Goal: Communication & Community: Answer question/provide support

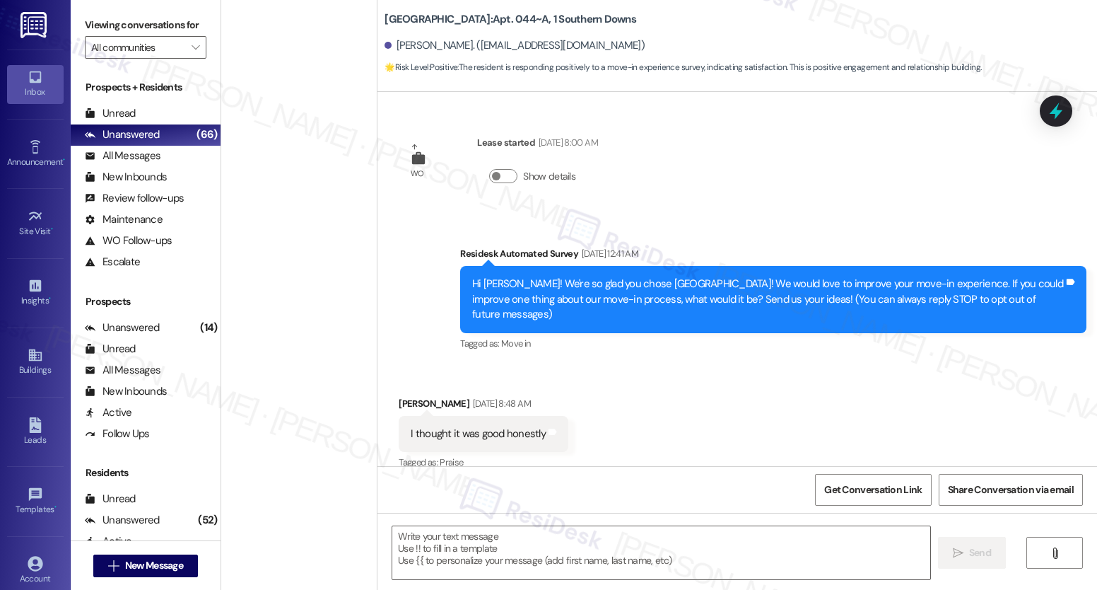
scroll to position [267, 0]
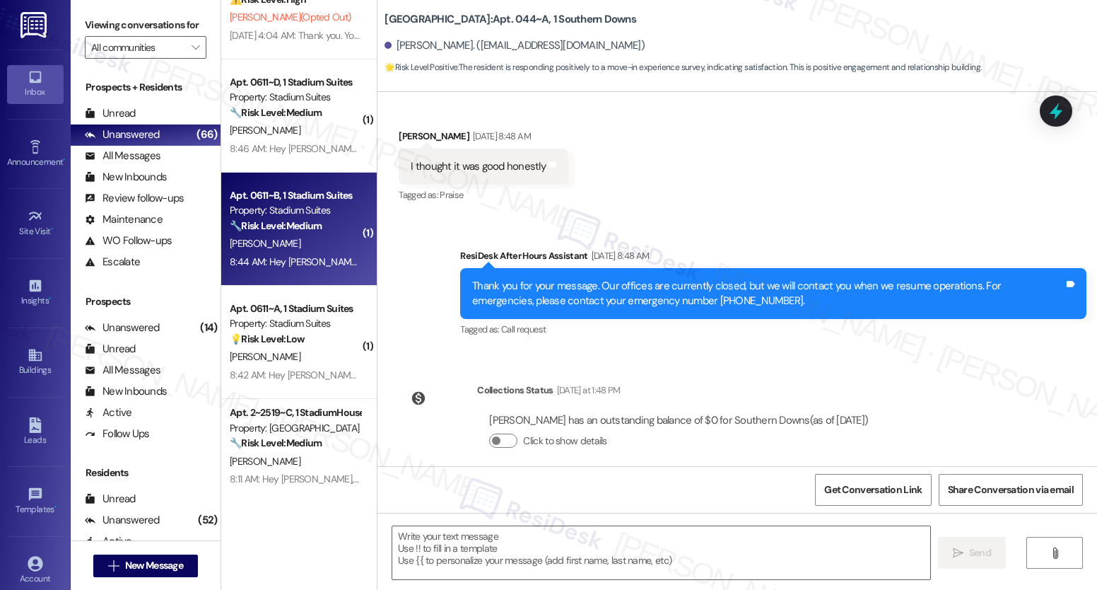
click at [284, 262] on div "8:44 AM: Hey [PERSON_NAME], we appreciate your text! We'll be back at 11AM to h…" at bounding box center [529, 261] width 599 height 13
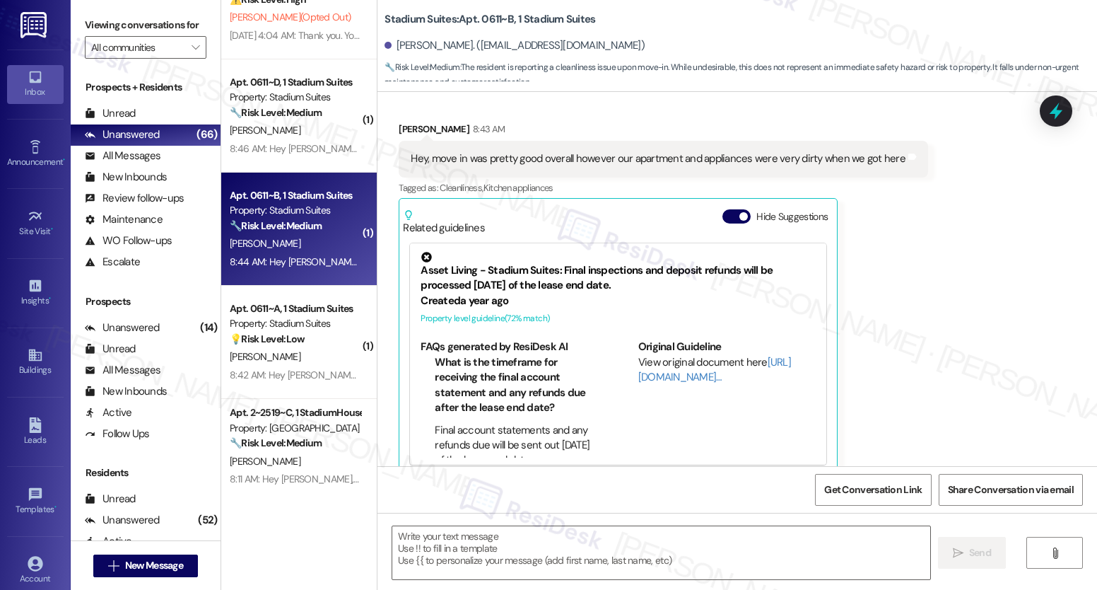
scroll to position [252, 0]
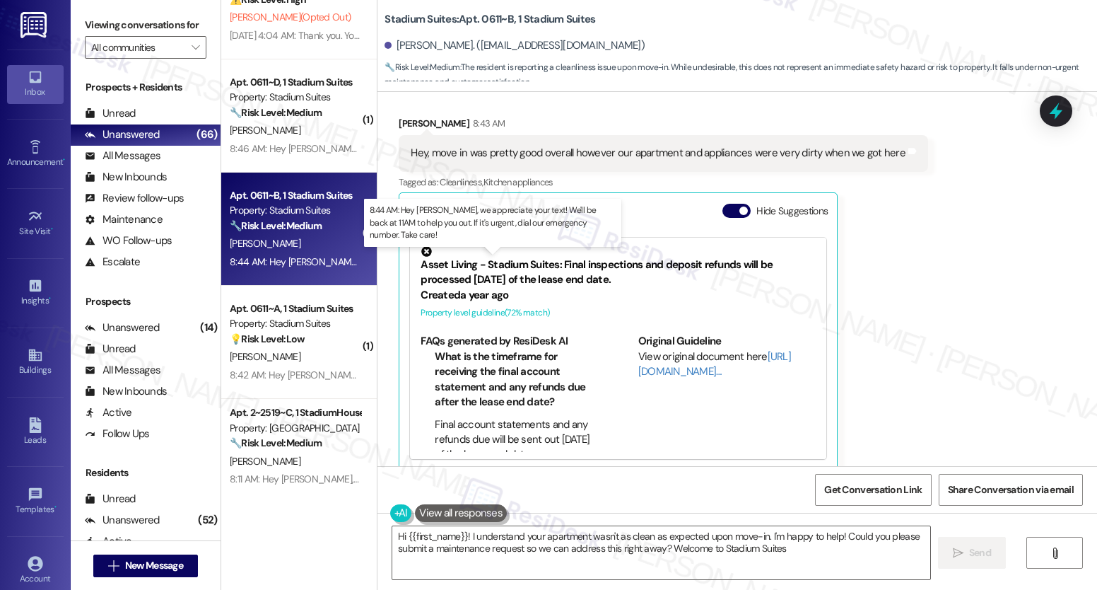
type textarea "Hi {{first_name}}! I understand your apartment wasn't as clean as expected upon…"
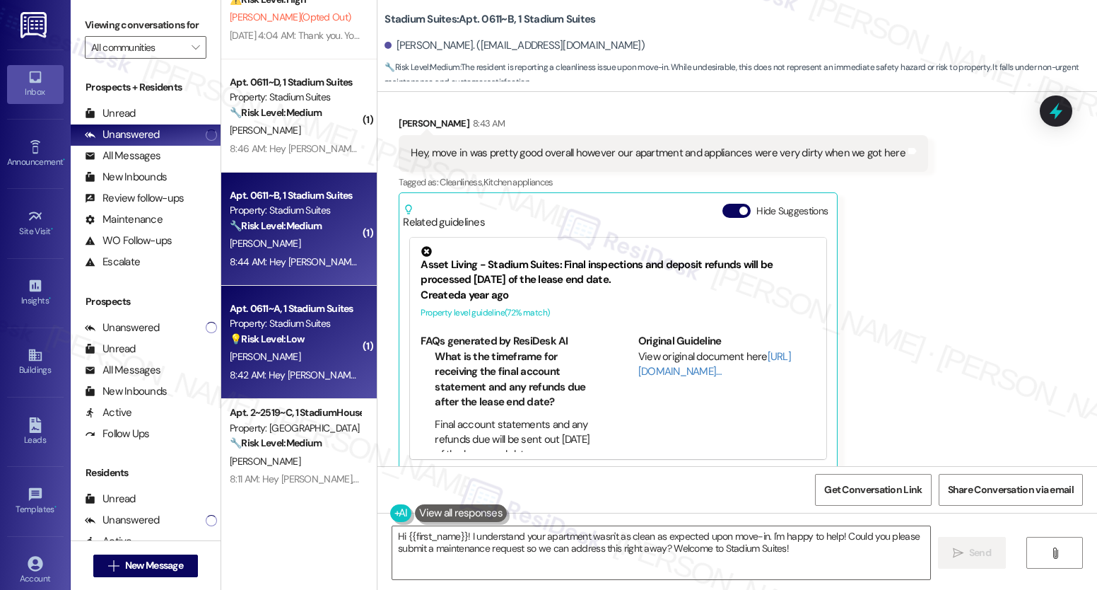
click at [314, 354] on div "[PERSON_NAME]" at bounding box center [295, 357] width 134 height 18
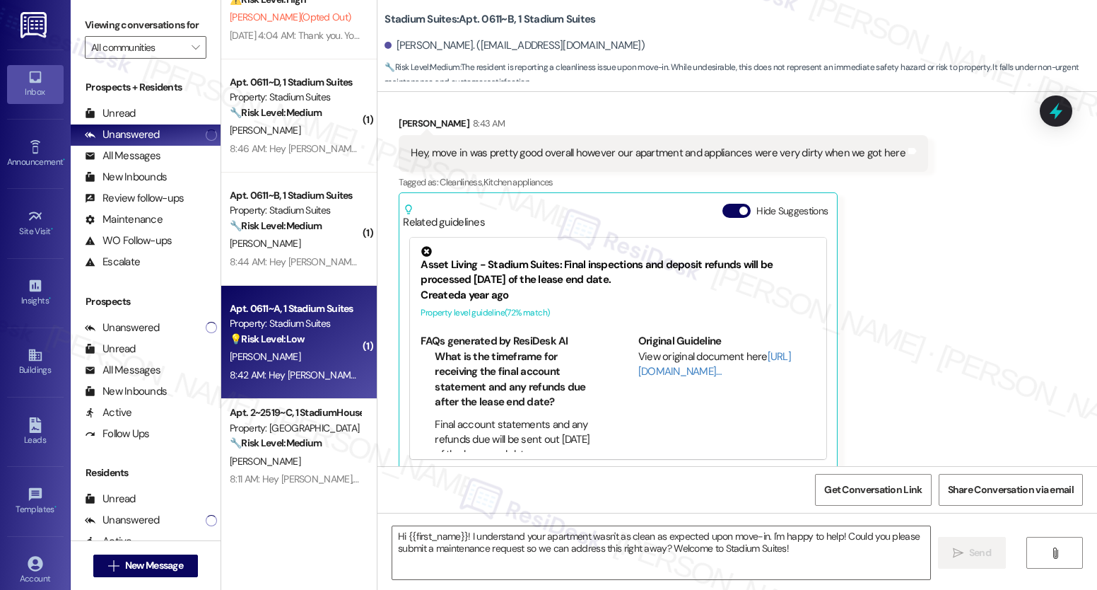
type textarea "Fetching suggested responses. Please feel free to read through the conversation…"
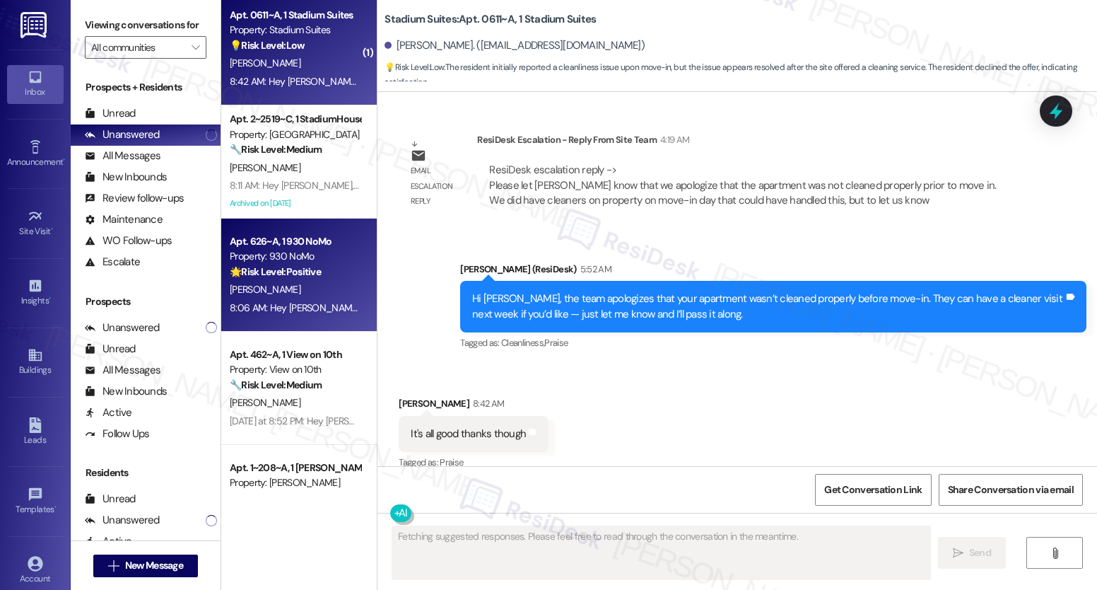
scroll to position [694, 0]
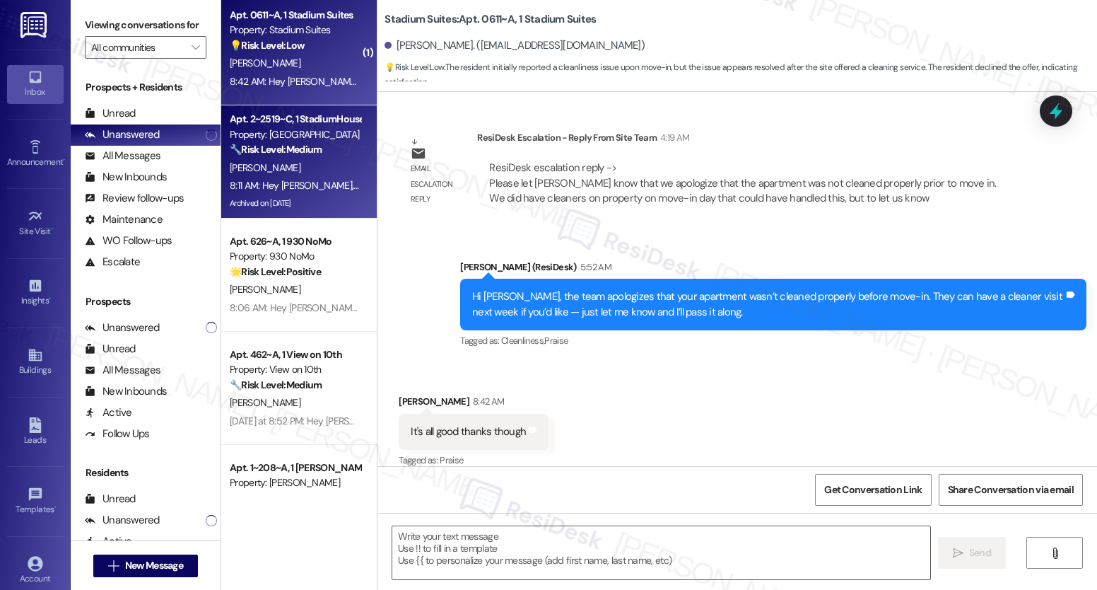
click at [293, 189] on div "8:11 AM: Hey [PERSON_NAME], we appreciate your text! We'll be back at 11AM to h…" at bounding box center [526, 185] width 592 height 13
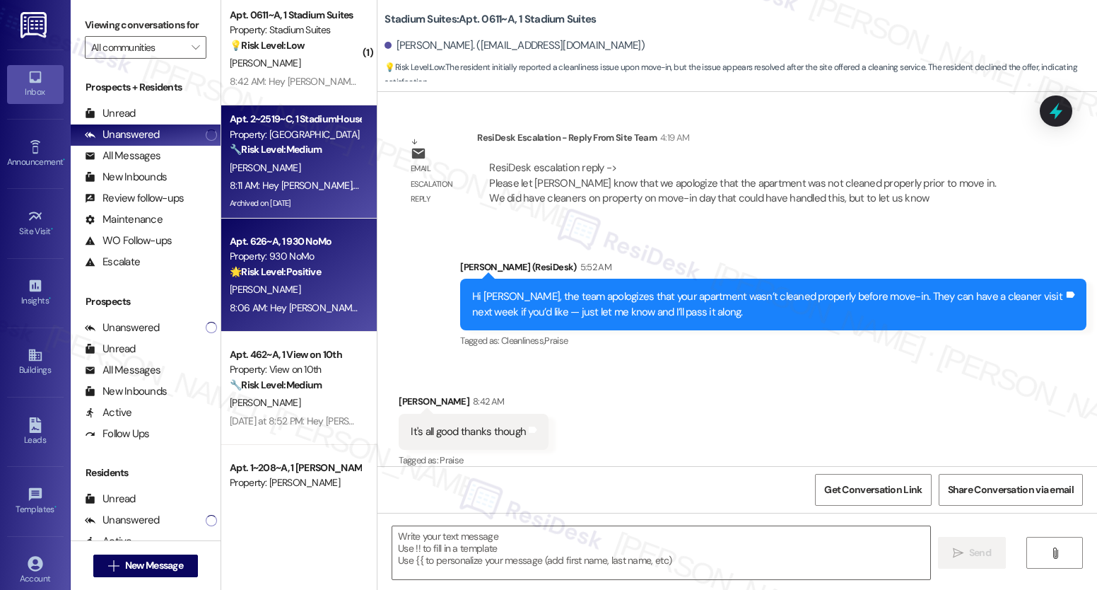
type textarea "Fetching suggested responses. Please feel free to read through the conversation…"
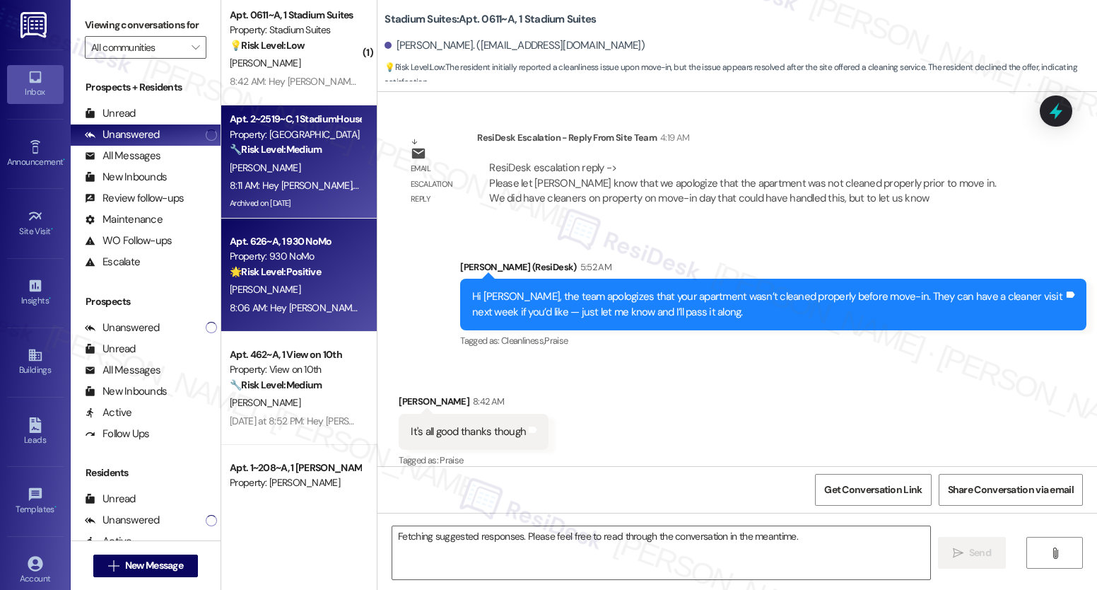
click at [284, 260] on div "Property: 930 NoMo" at bounding box center [295, 256] width 131 height 15
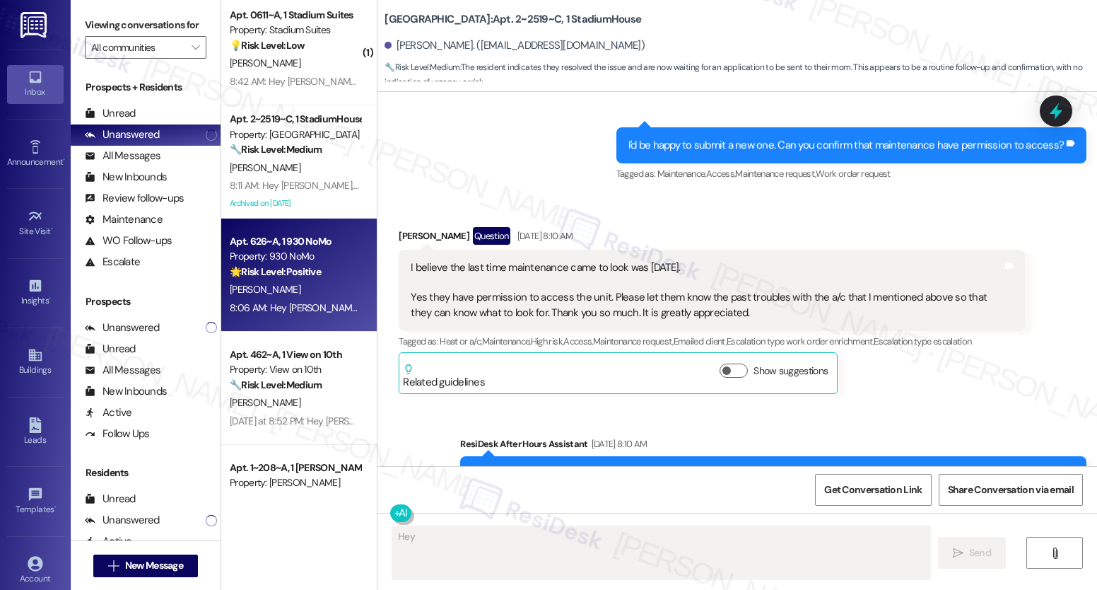
scroll to position [348, 0]
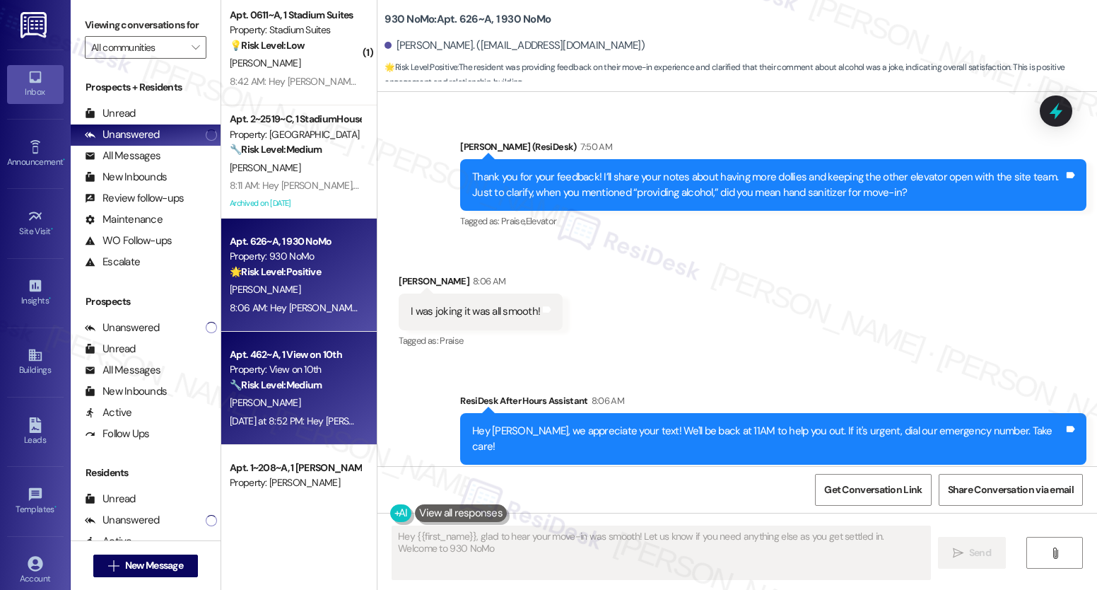
type textarea "Hey {{first_name}}, glad to hear your move-in was smooth! Let us know if you ne…"
click at [290, 354] on div "Apt. 462~A, 1 View on 10th" at bounding box center [295, 354] width 131 height 15
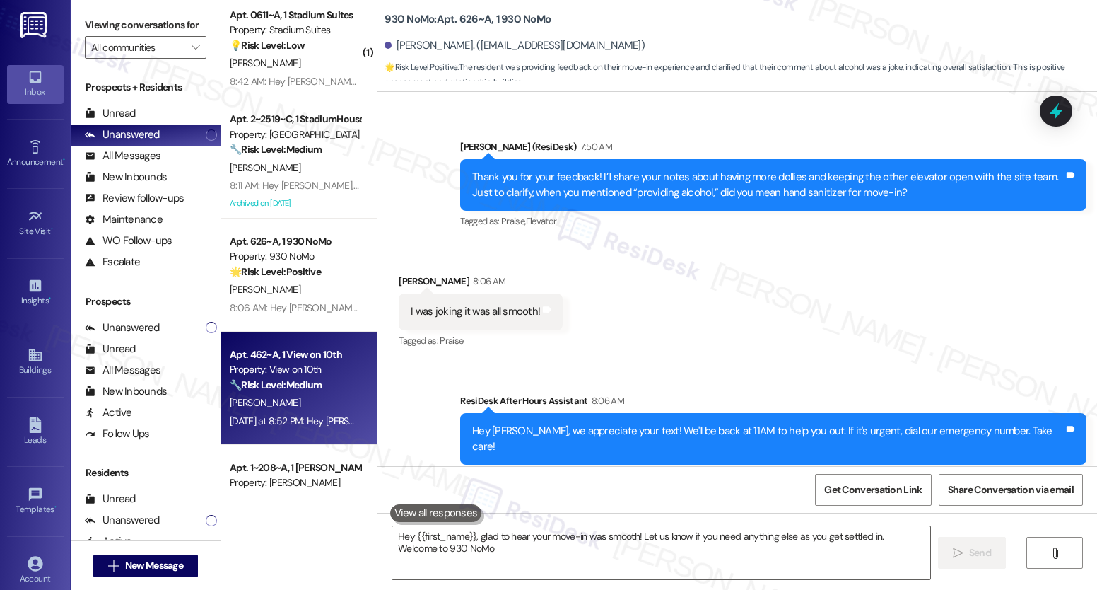
type textarea "Hey {{first_name}}, glad to hear your move-in was smooth! Let us know if you ne…"
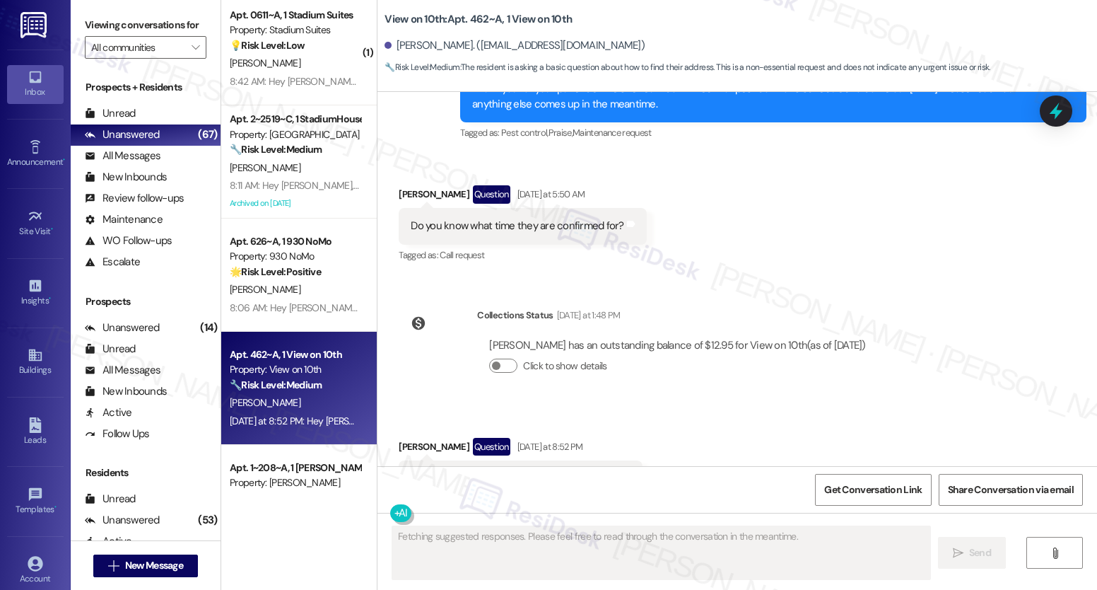
scroll to position [2333, 0]
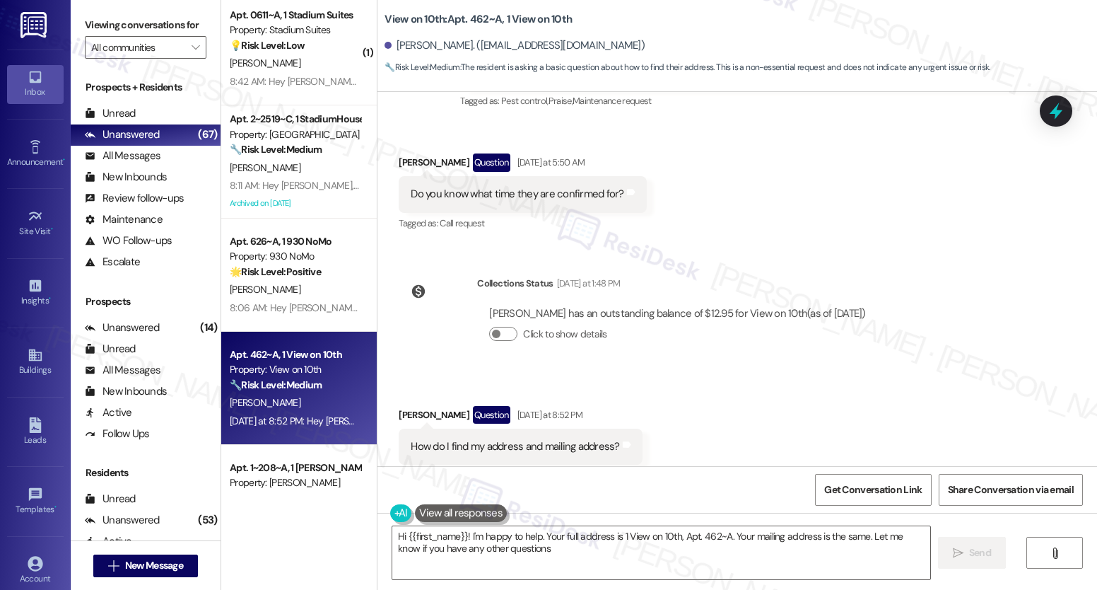
type textarea "Hi {{first_name}}! I'm happy to help. Your full address is 1 View on 10th, Apt.…"
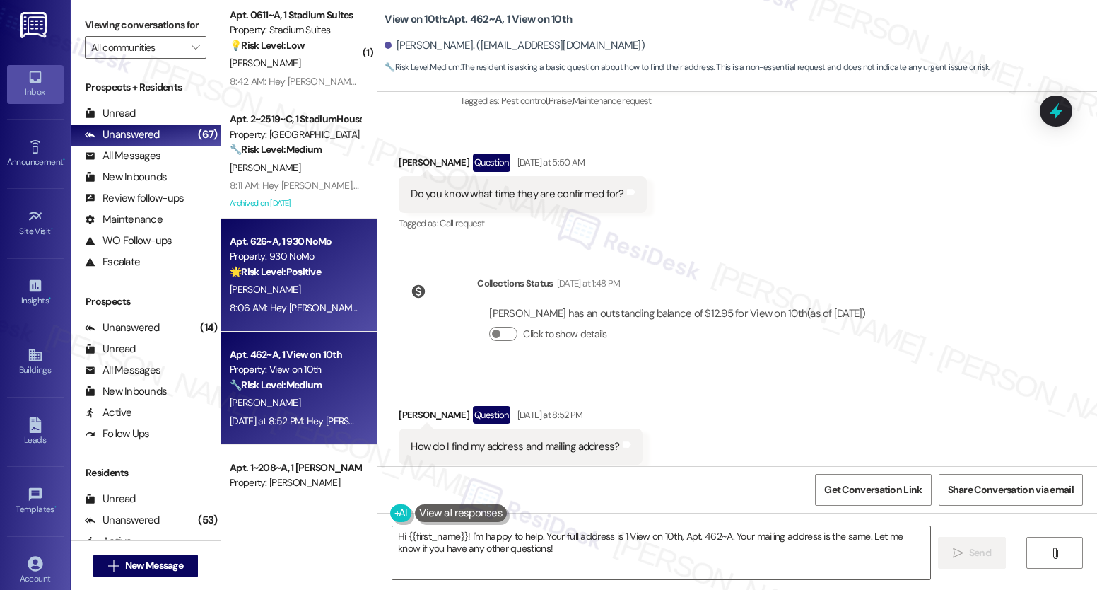
click at [305, 307] on div "8:06 AM: Hey [PERSON_NAME], we appreciate your text! We'll be back at 11AM to h…" at bounding box center [530, 307] width 600 height 13
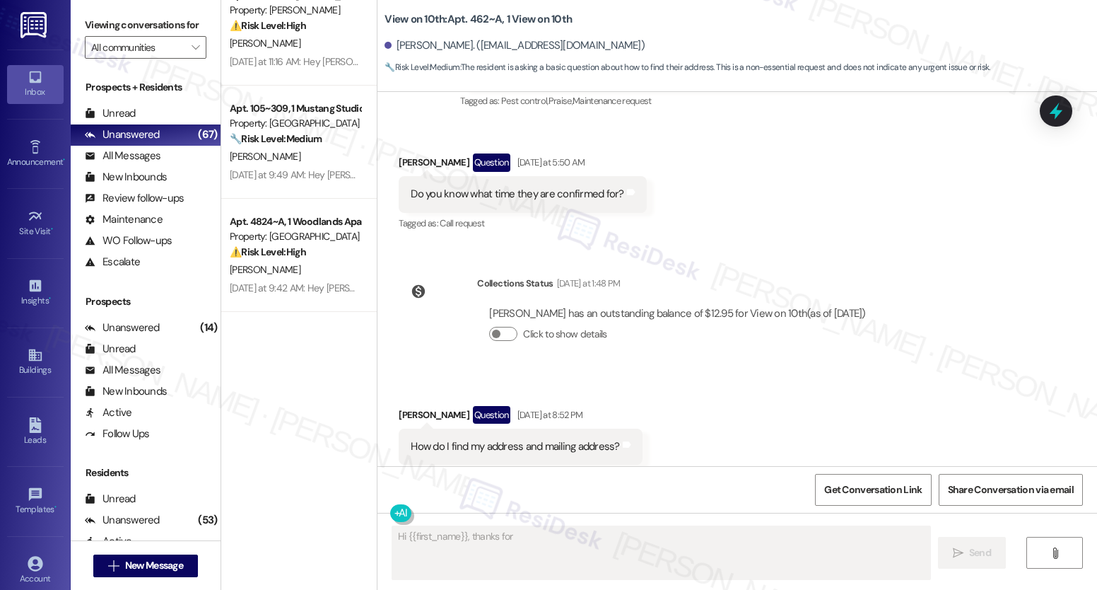
scroll to position [348, 0]
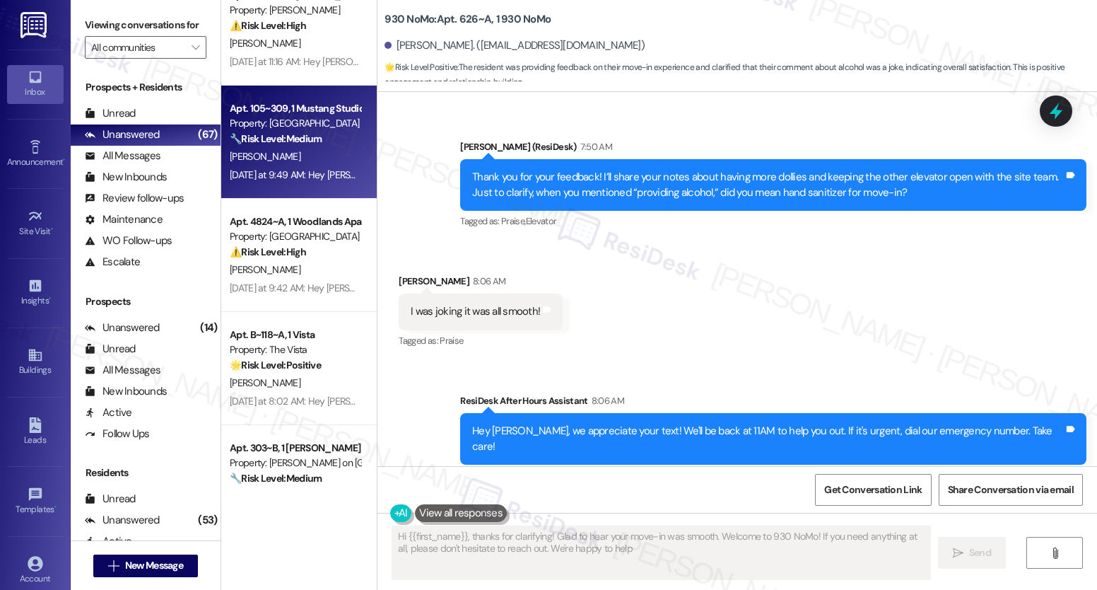
type textarea "Hi {{first_name}}, thanks for clarifying! Glad to hear your move-in was smooth.…"
click at [285, 188] on div "Apt. 105~309, 1 Mustang Studios Property: Mustang Village 🔧 Risk Level: Medium …" at bounding box center [299, 142] width 156 height 113
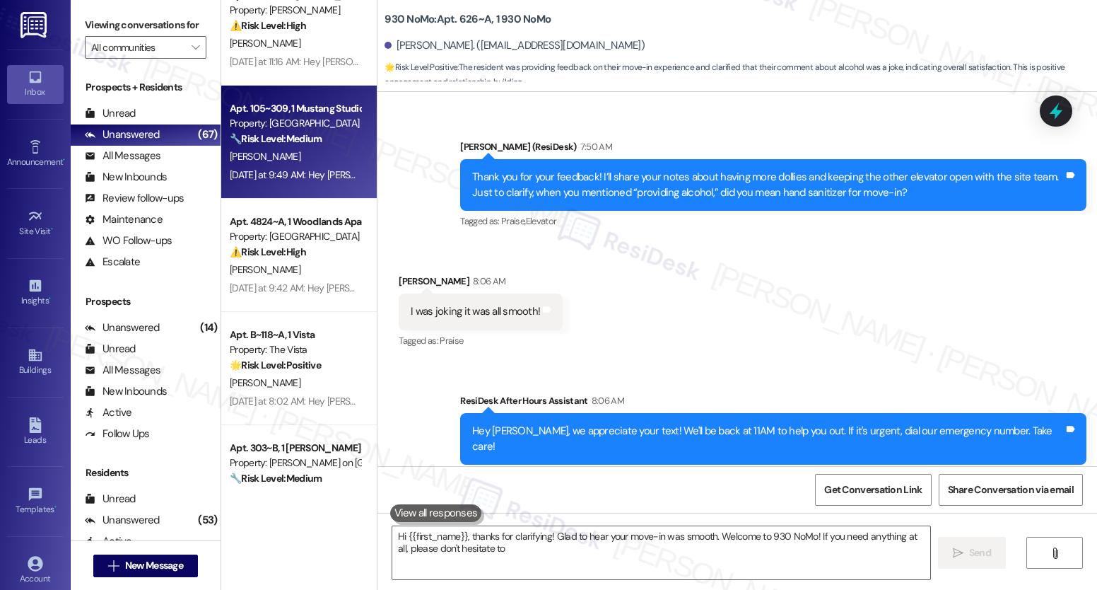
click at [281, 161] on div "[PERSON_NAME]" at bounding box center [295, 157] width 134 height 18
type textarea "Hi {{first_name}}, thanks for clarifying! Glad to hear your move-in was smooth.…"
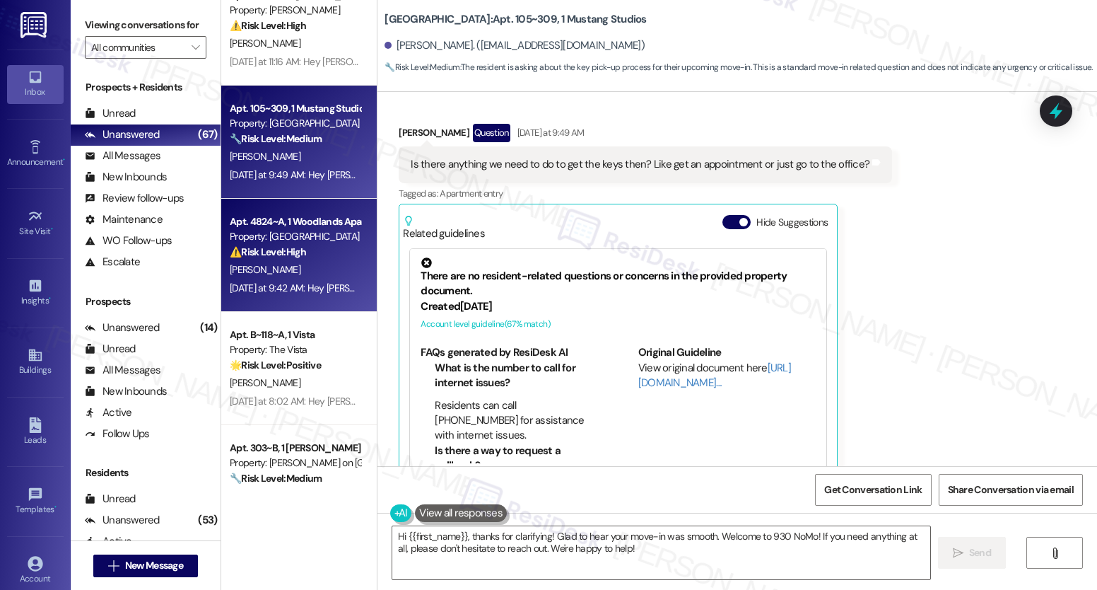
click at [284, 257] on strong "⚠️ Risk Level: High" at bounding box center [268, 251] width 76 height 13
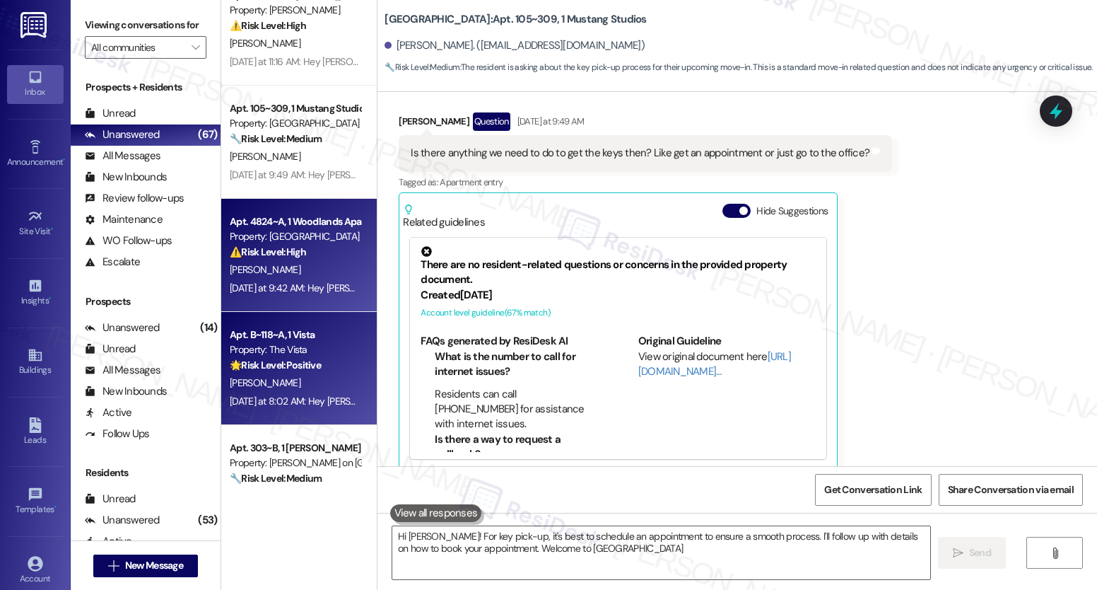
type textarea "Hi [PERSON_NAME]! For key pick-up, it's best to schedule an appointment to ensu…"
click at [299, 380] on div "[PERSON_NAME]" at bounding box center [295, 383] width 134 height 18
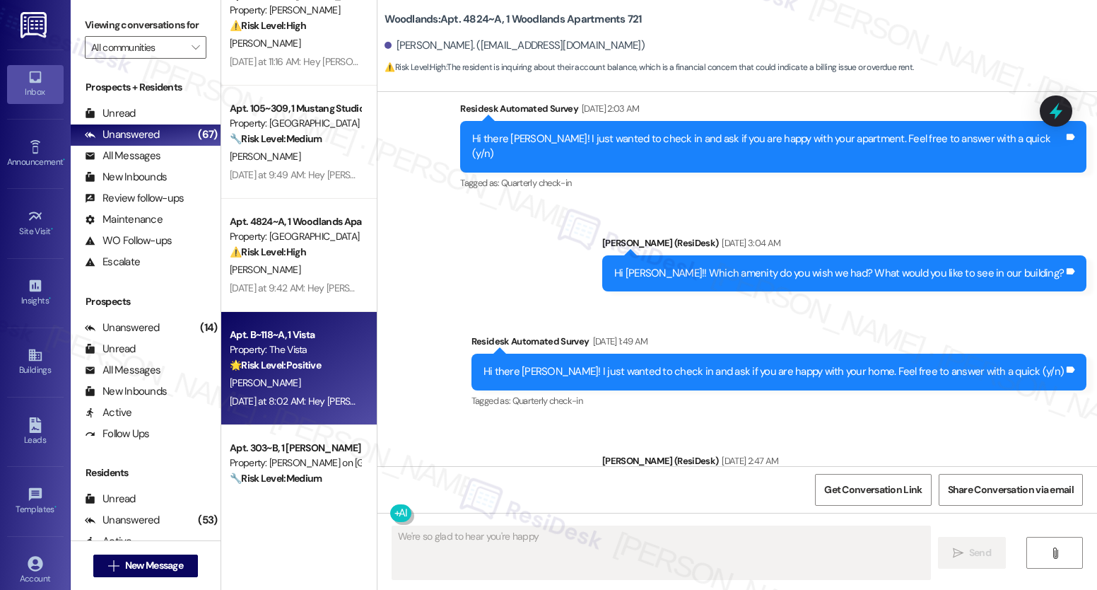
scroll to position [784, 0]
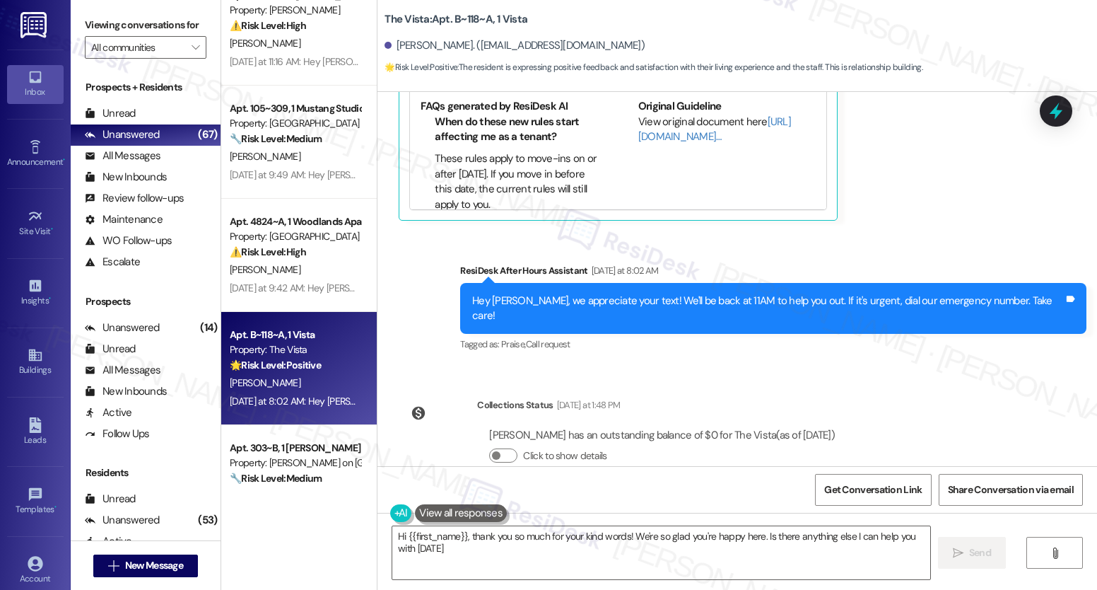
type textarea "Hi {{first_name}}, thank you so much for your kind words! We're so glad you're …"
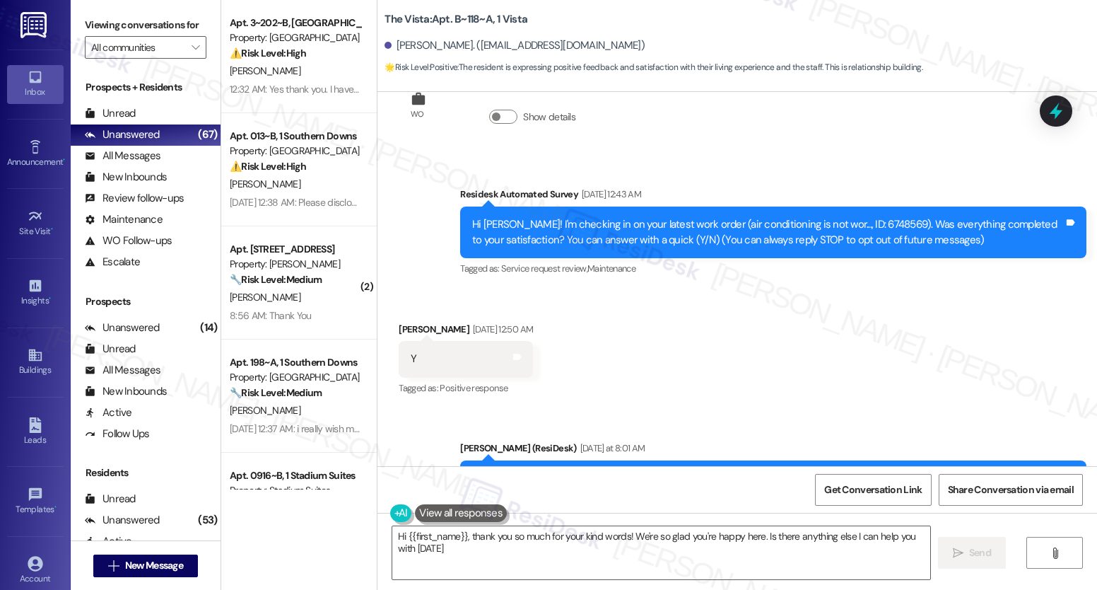
type textarea "Hi {{first_name}}, thank you so much for your kind words! We're so glad you're …"
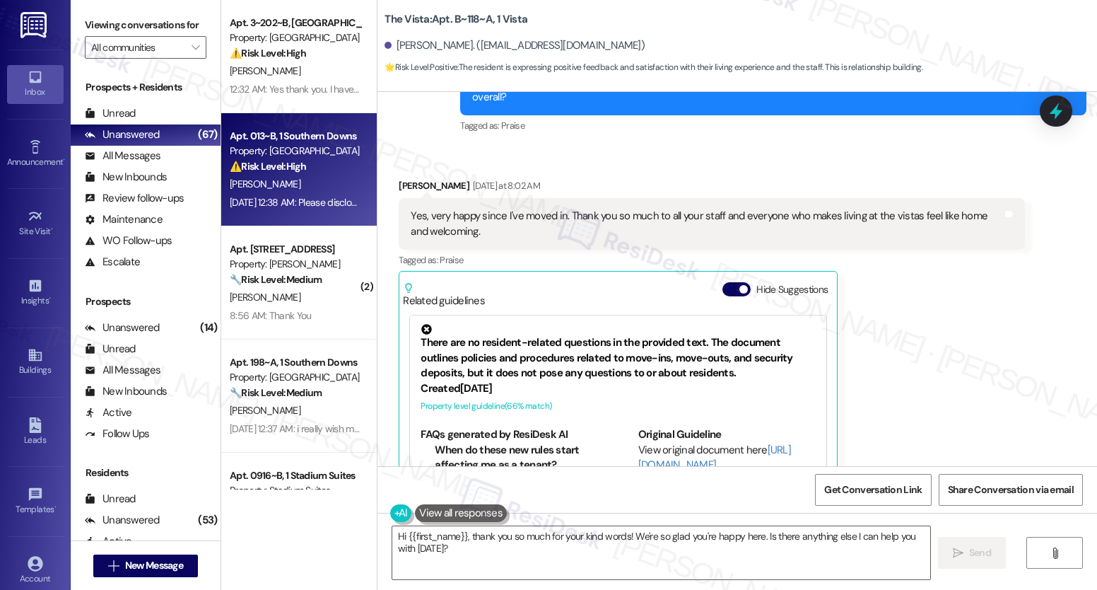
scroll to position [534, 0]
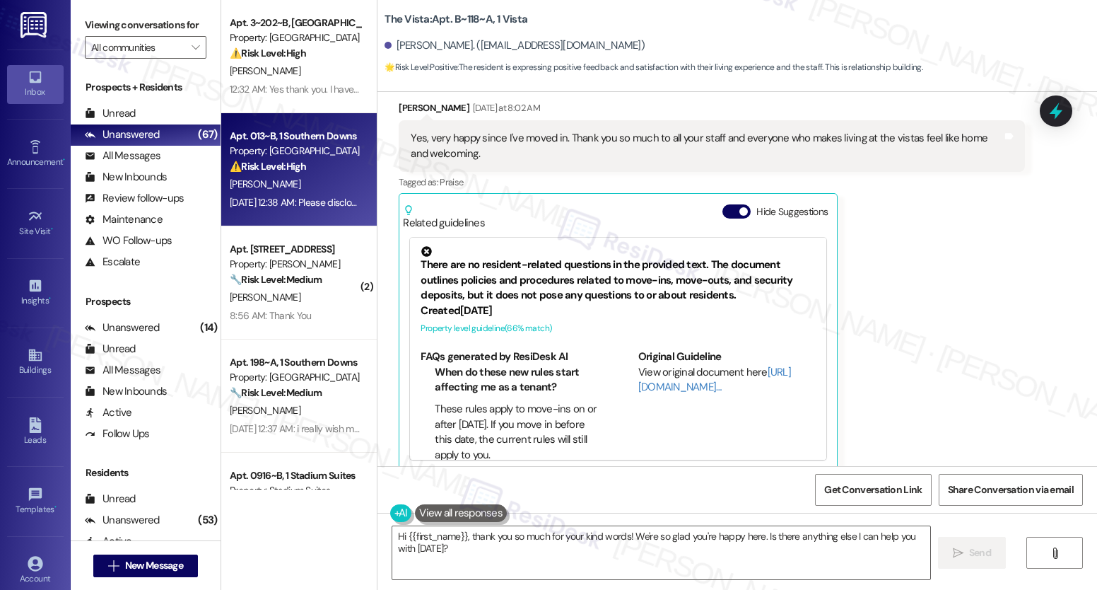
click at [320, 170] on div "⚠️ Risk Level: High The resident's message implies a potentially serious and ur…" at bounding box center [295, 166] width 131 height 15
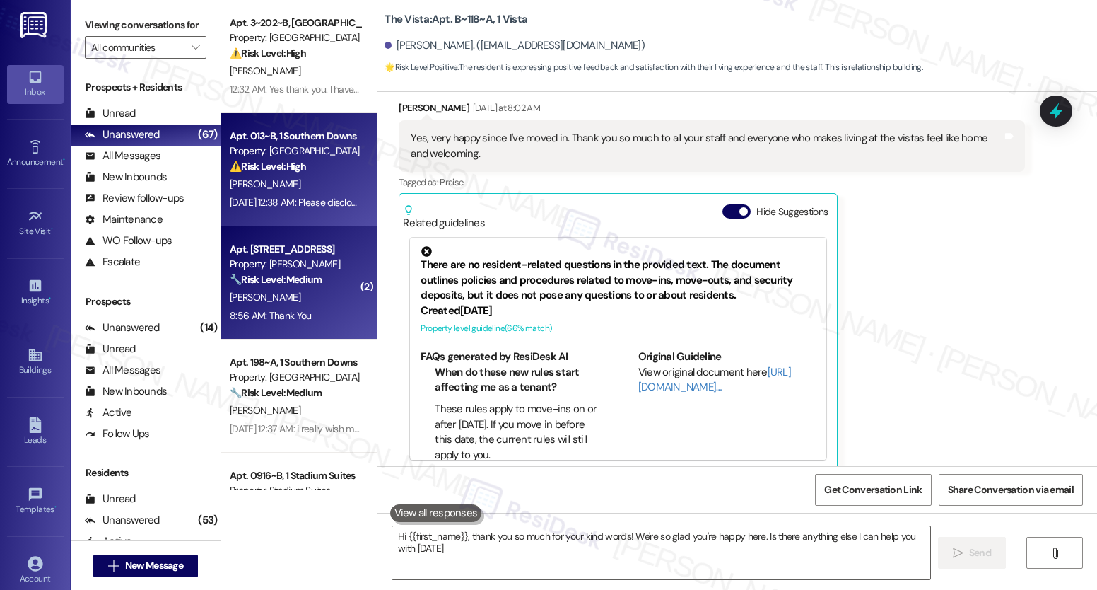
type textarea "Hi {{first_name}}, thank you so much for your kind words! We're so glad you're …"
click at [274, 313] on div "8:56 AM: Thank You 8:56 AM: Thank You" at bounding box center [270, 315] width 81 height 13
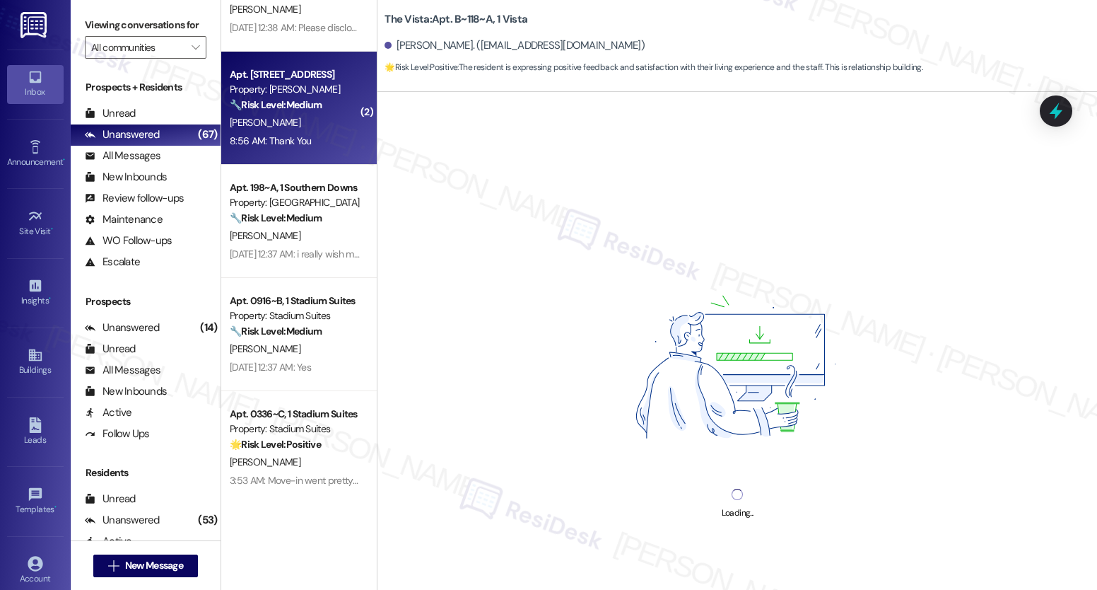
scroll to position [486, 0]
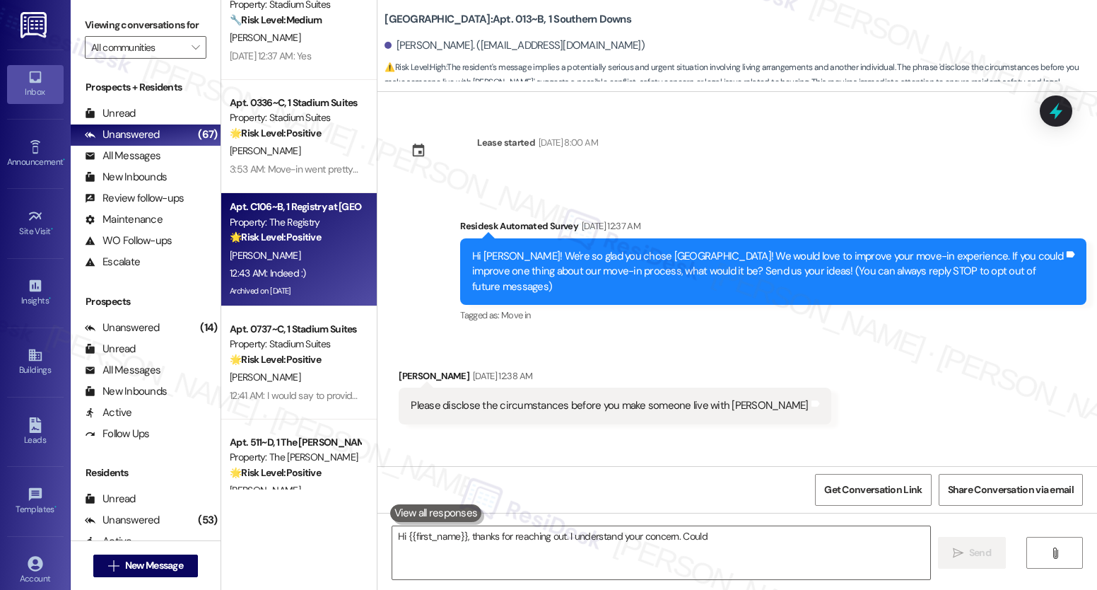
type textarea "Hi {{first_name}}, thanks for reaching out. I understand your concern. Could"
click at [279, 290] on div "Archived on [DATE]" at bounding box center [295, 291] width 134 height 18
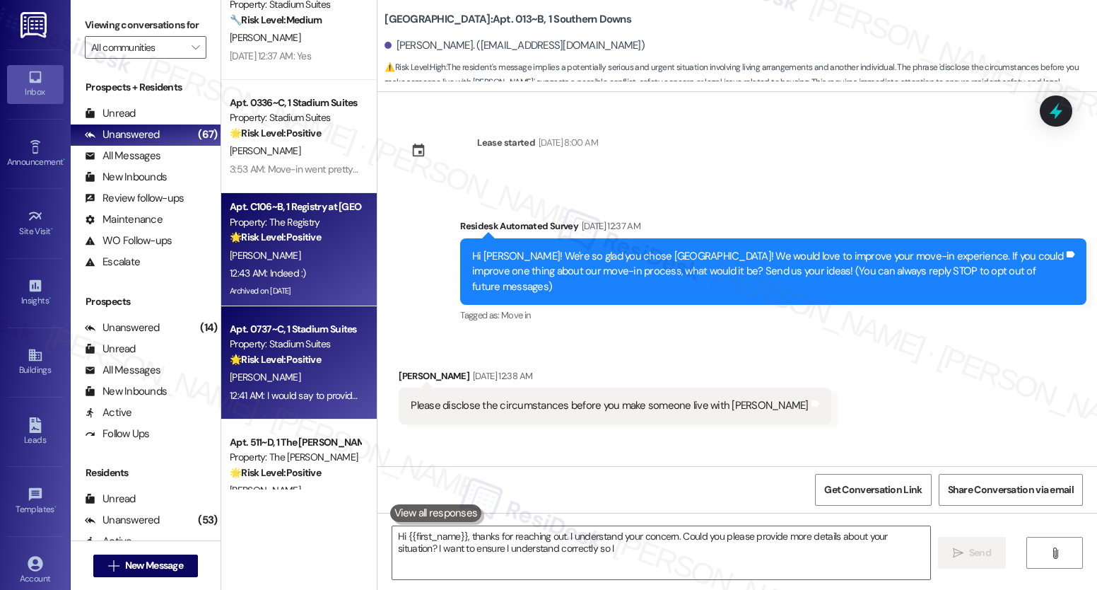
type textarea "Hi {{first_name}}, thanks for reaching out. I understand your concern. Could yo…"
click at [294, 361] on strong "🌟 Risk Level: Positive" at bounding box center [275, 359] width 91 height 13
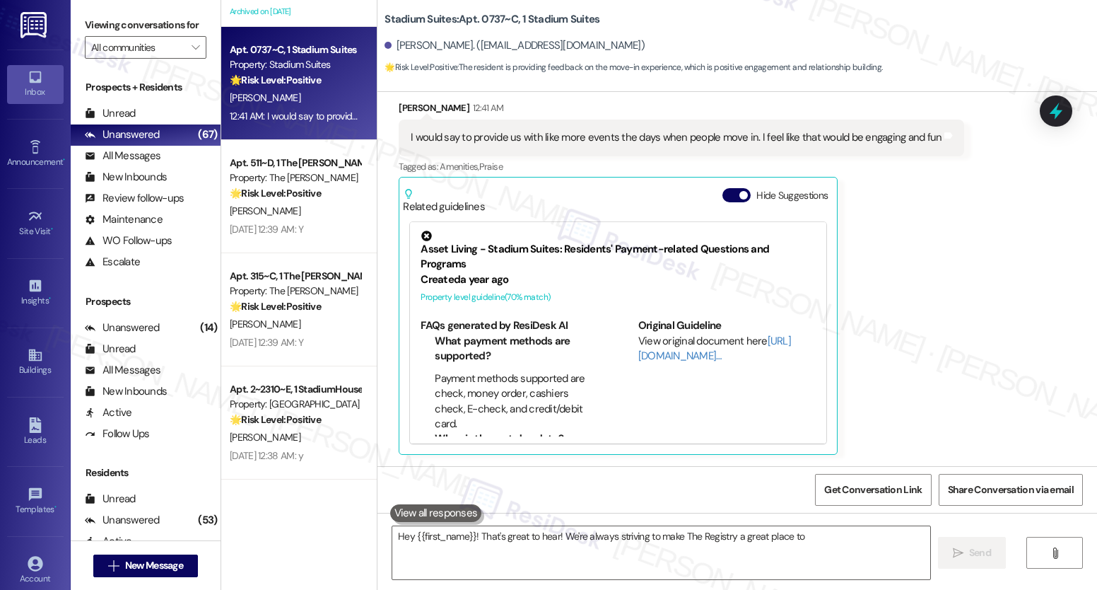
scroll to position [253, 0]
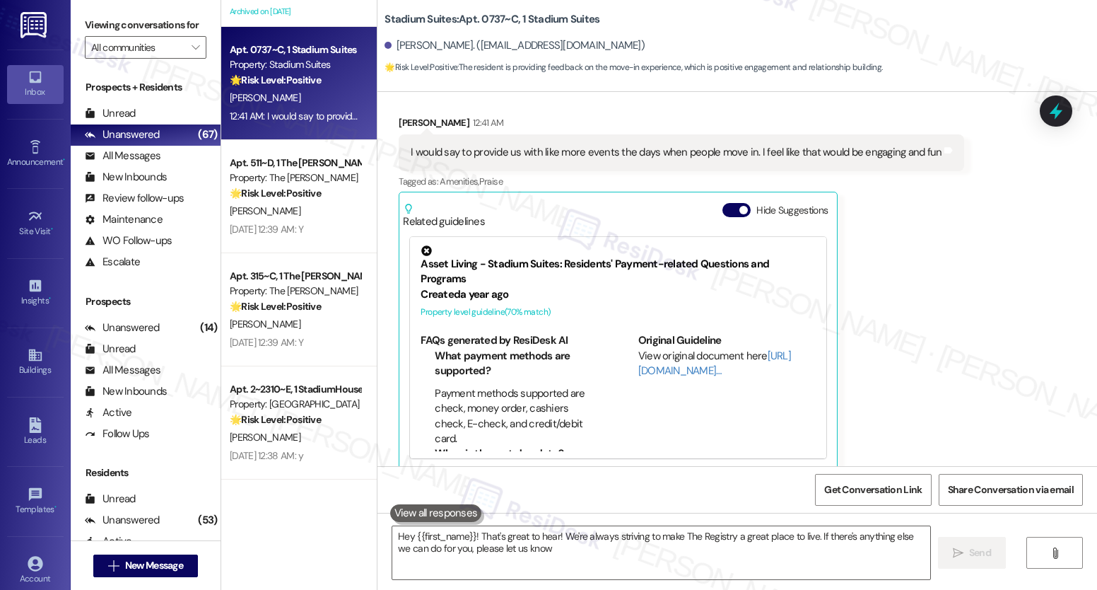
type textarea "Hey {{first_name}}! That's great to hear! We're always striving to make The Reg…"
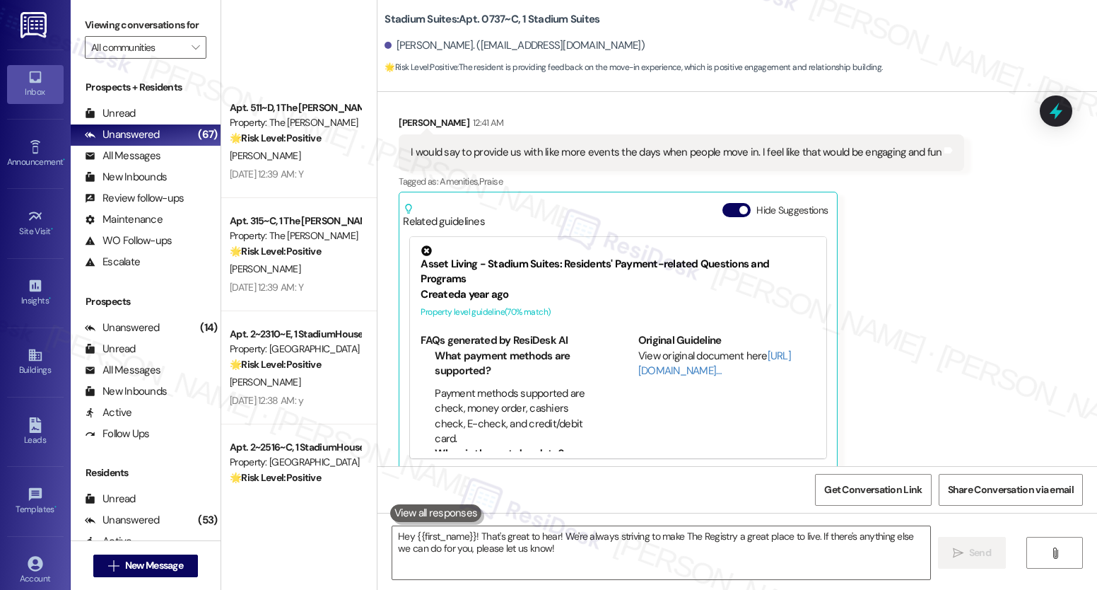
scroll to position [1220, 0]
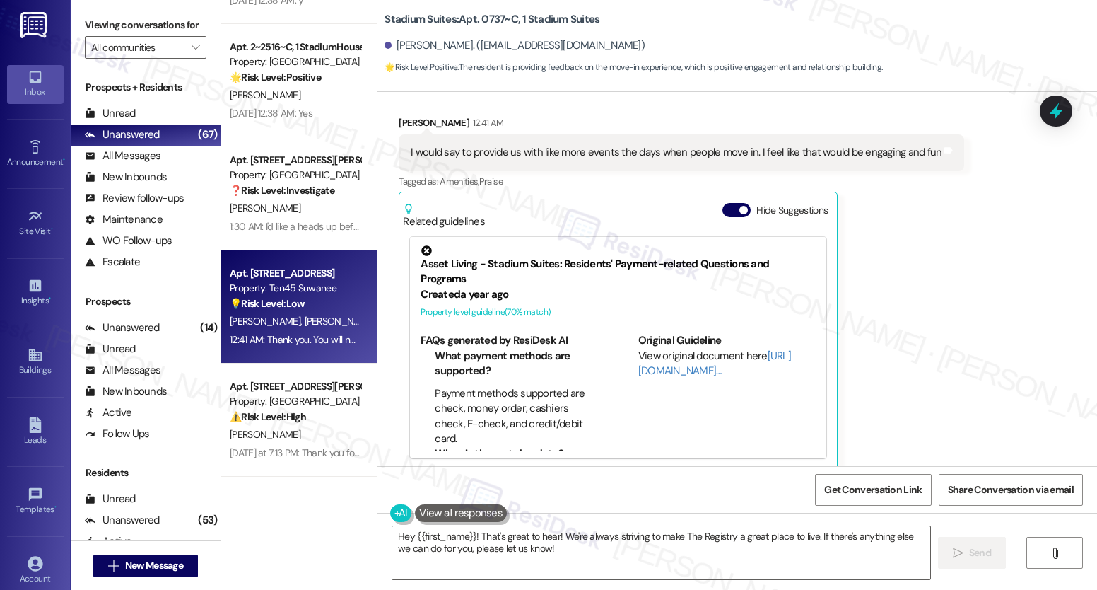
click at [288, 308] on strong "💡 Risk Level: Low" at bounding box center [267, 303] width 75 height 13
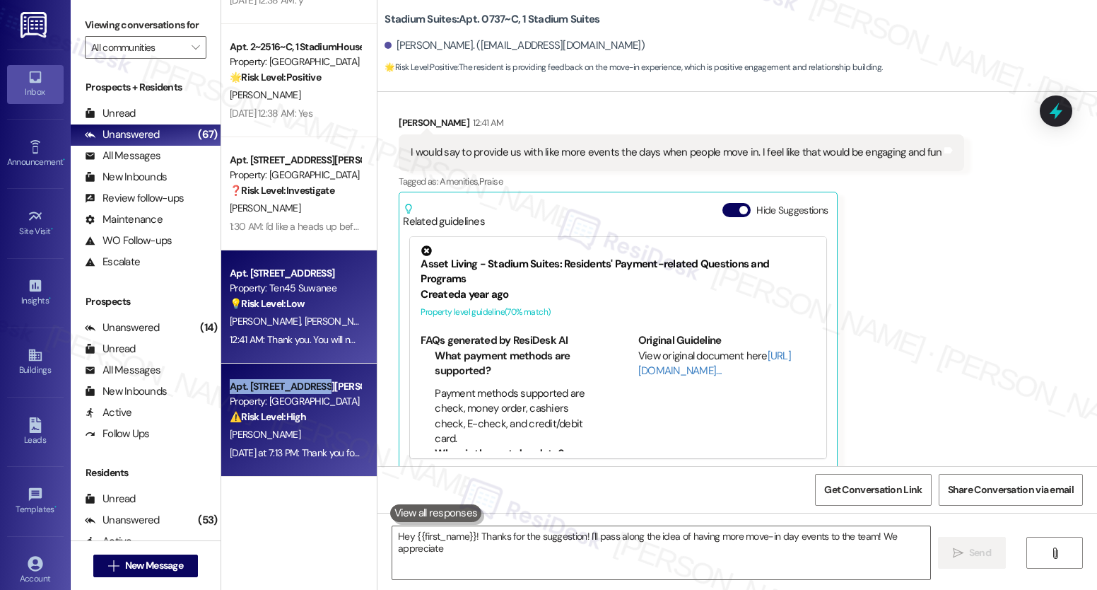
type textarea "Hey {{first_name}}! Thanks for the suggestion! I'll pass along the idea of havi…"
click at [305, 383] on div "Apt. [STREET_ADDRESS][PERSON_NAME] Property: [GEOGRAPHIC_DATA] ⚠️ Risk Level: H…" at bounding box center [295, 402] width 134 height 48
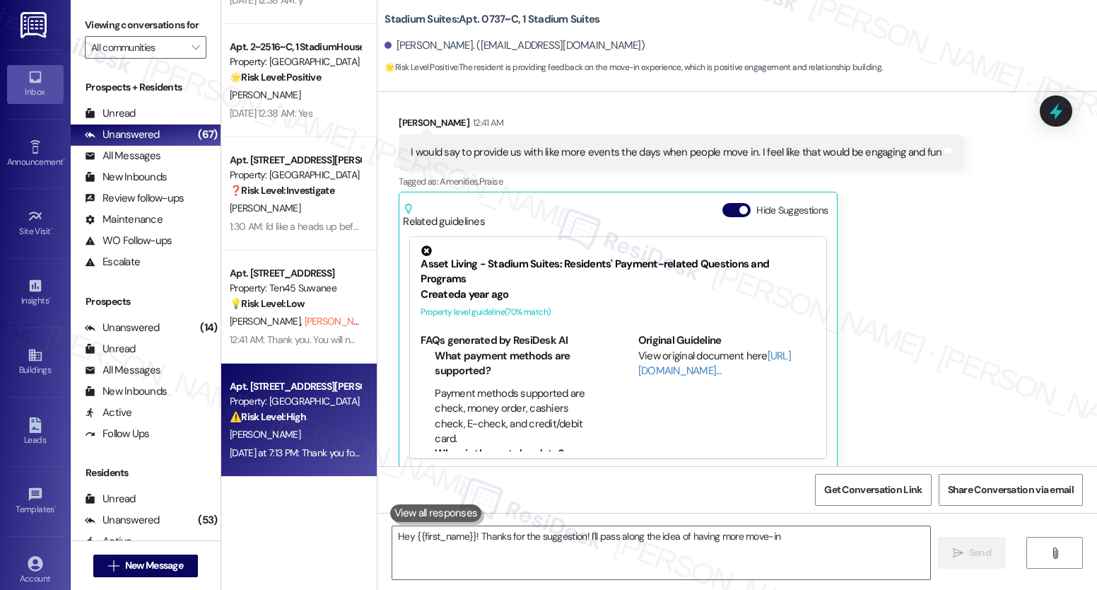
type textarea "Hey {{first_name}}! Thanks for the suggestion! I'll pass along the idea of havi…"
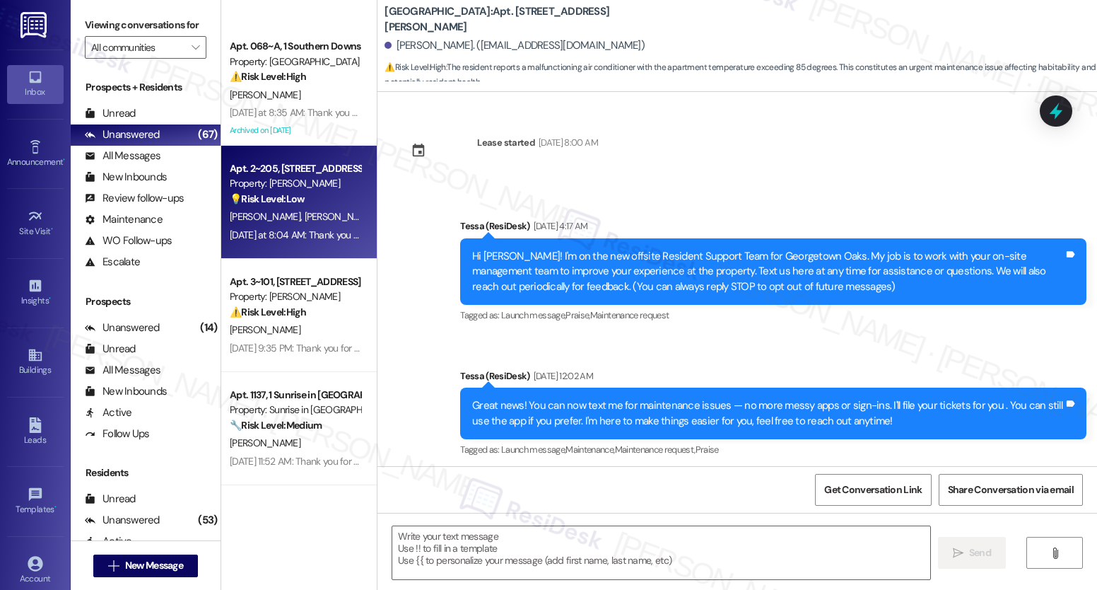
scroll to position [2196, 0]
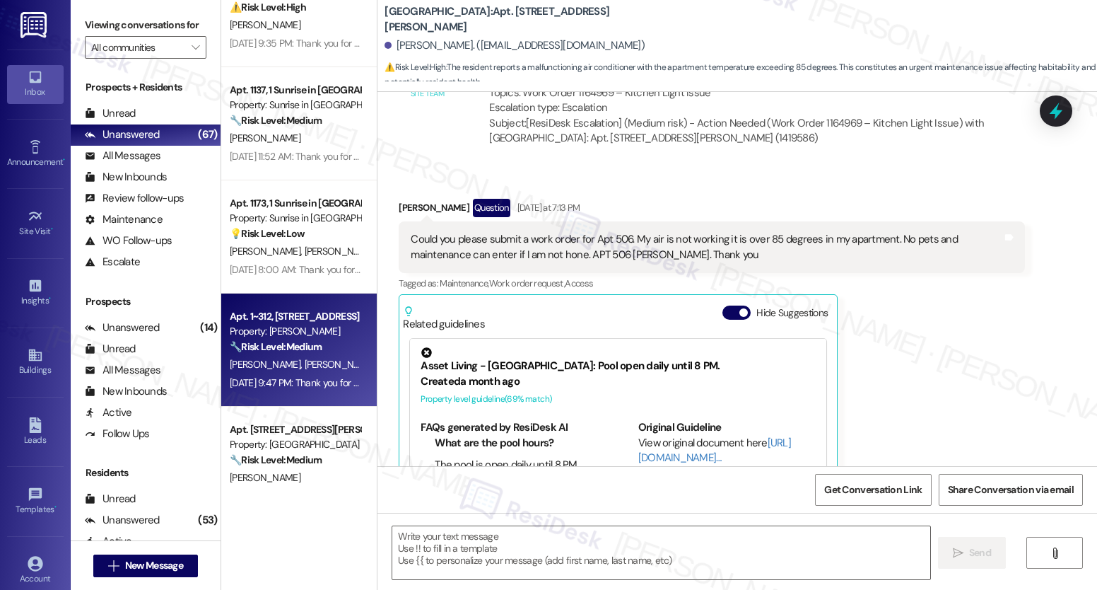
type textarea "Fetching suggested responses. Please feel free to read through the conversation…"
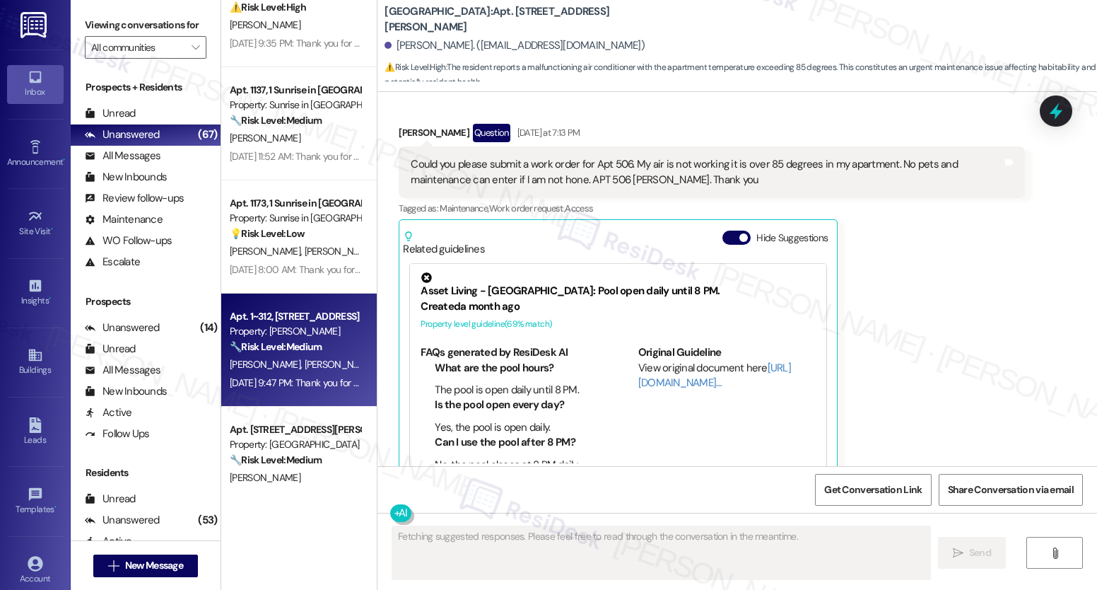
click at [296, 329] on div "Property: [PERSON_NAME]" at bounding box center [295, 331] width 131 height 15
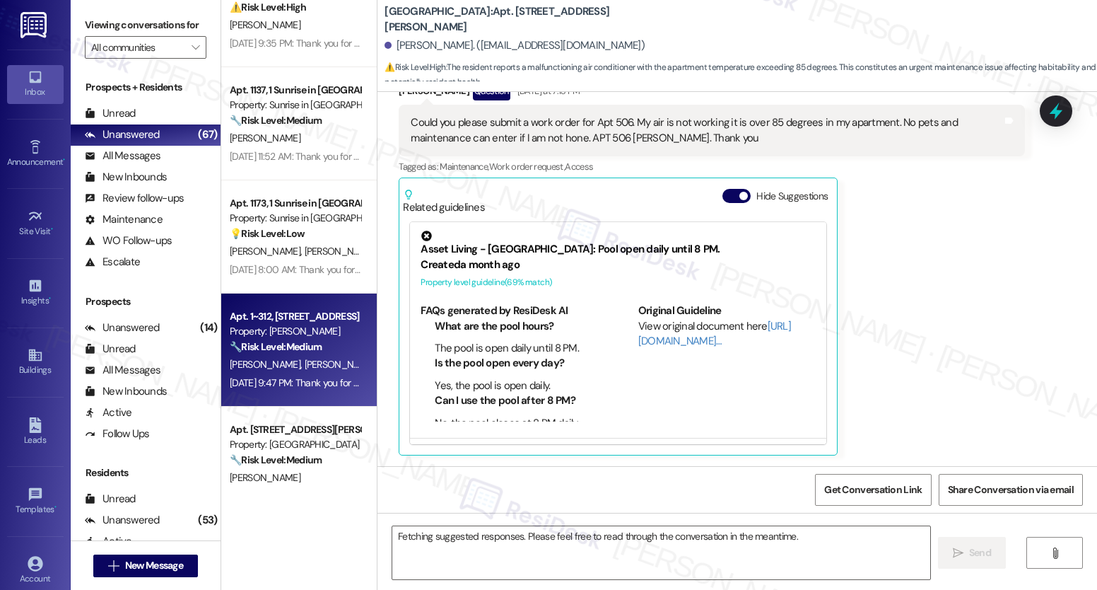
click at [296, 261] on div "[DATE] 8:00 AM: Thank you for your message. Our offices are currently closed, b…" at bounding box center [295, 270] width 134 height 18
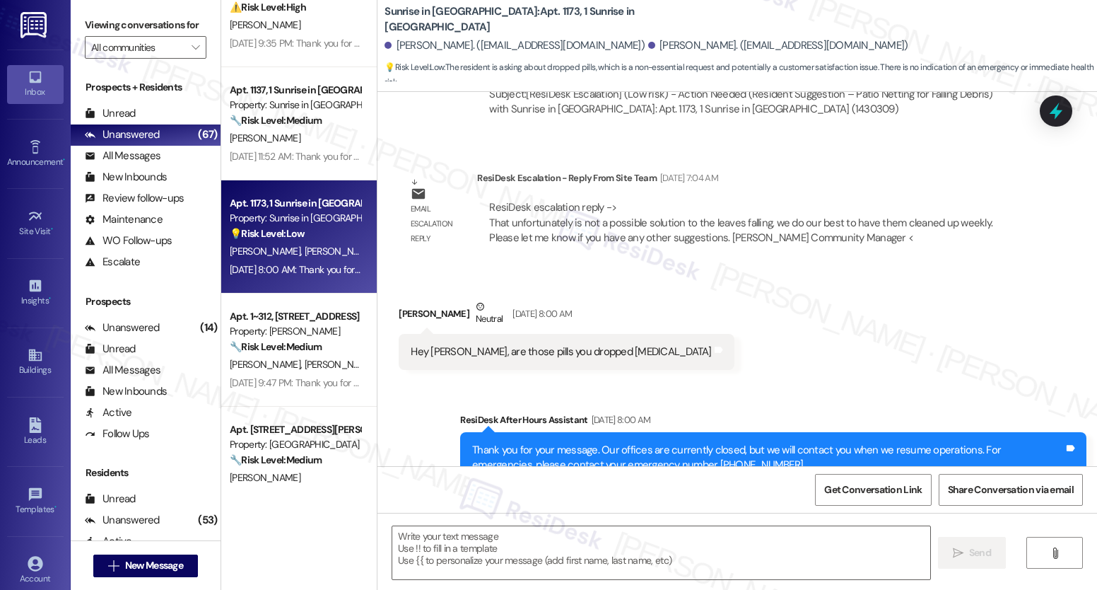
type textarea "Fetching suggested responses. Please feel free to read through the conversation…"
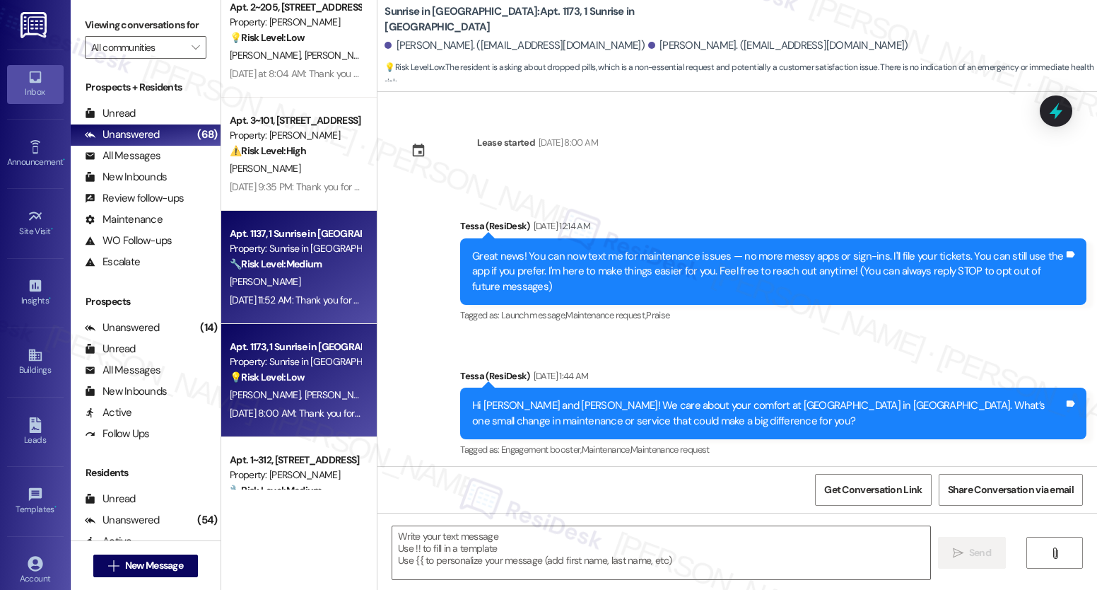
scroll to position [1897, 0]
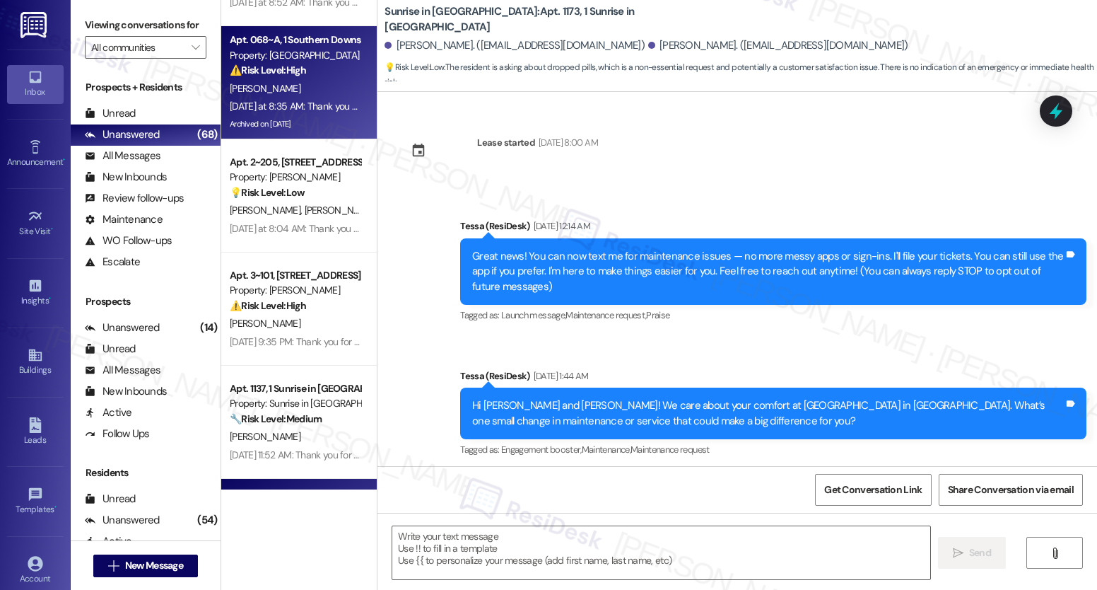
click at [279, 101] on div "[DATE] at 8:35 AM: Thank you for your message. Our offices are currently closed…" at bounding box center [664, 106] width 868 height 13
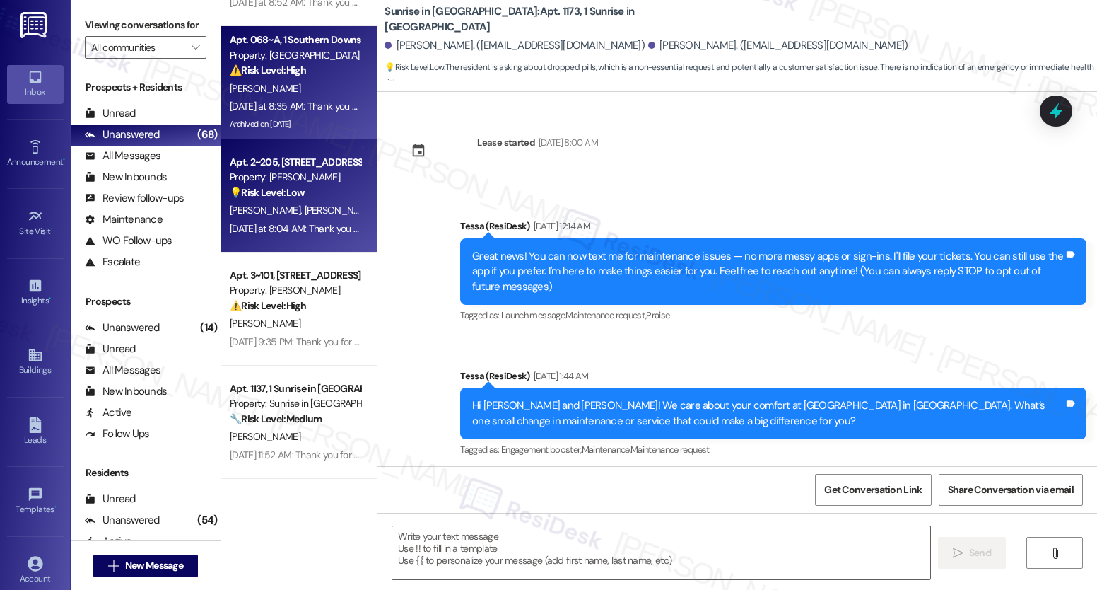
click at [278, 168] on div "Apt. 2~205, [STREET_ADDRESS]" at bounding box center [295, 162] width 131 height 15
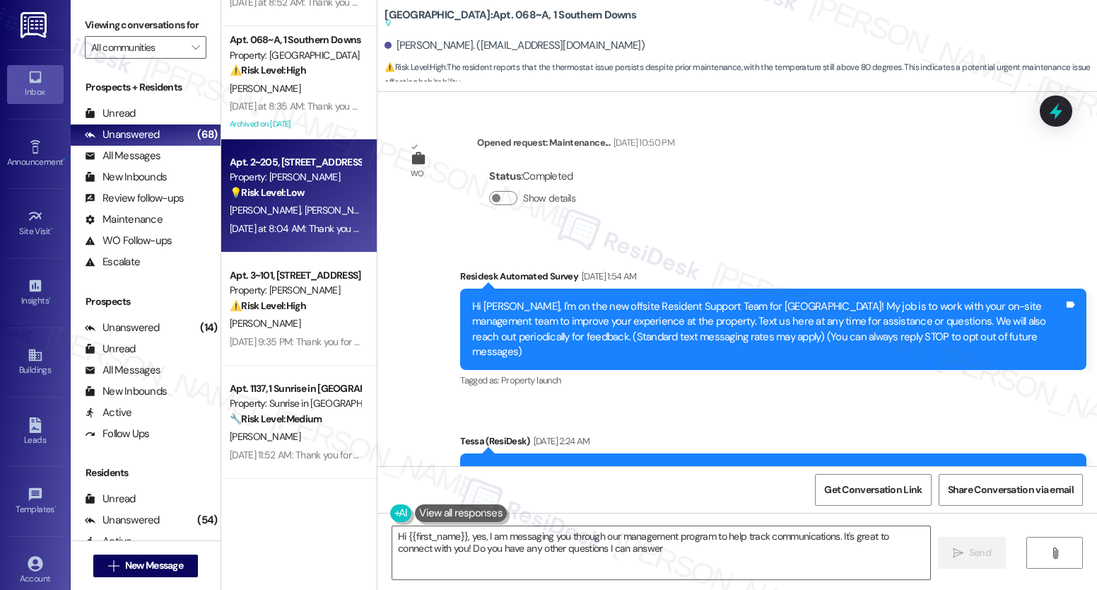
type textarea "Hi {{first_name}}, yes, I am messaging you through our management program to he…"
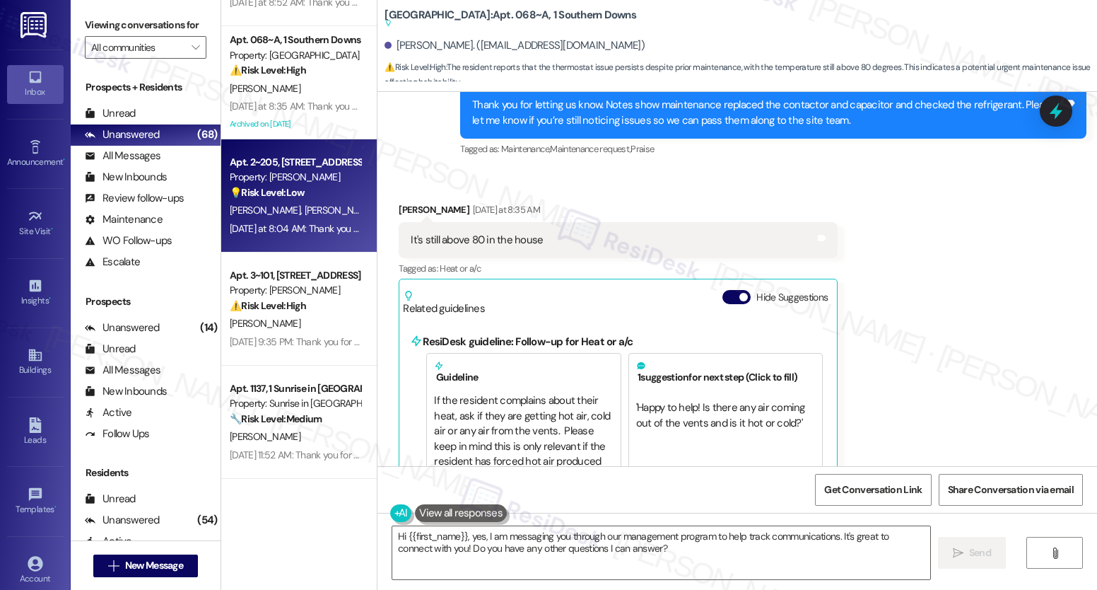
scroll to position [8335, 0]
